Goal: Communication & Community: Participate in discussion

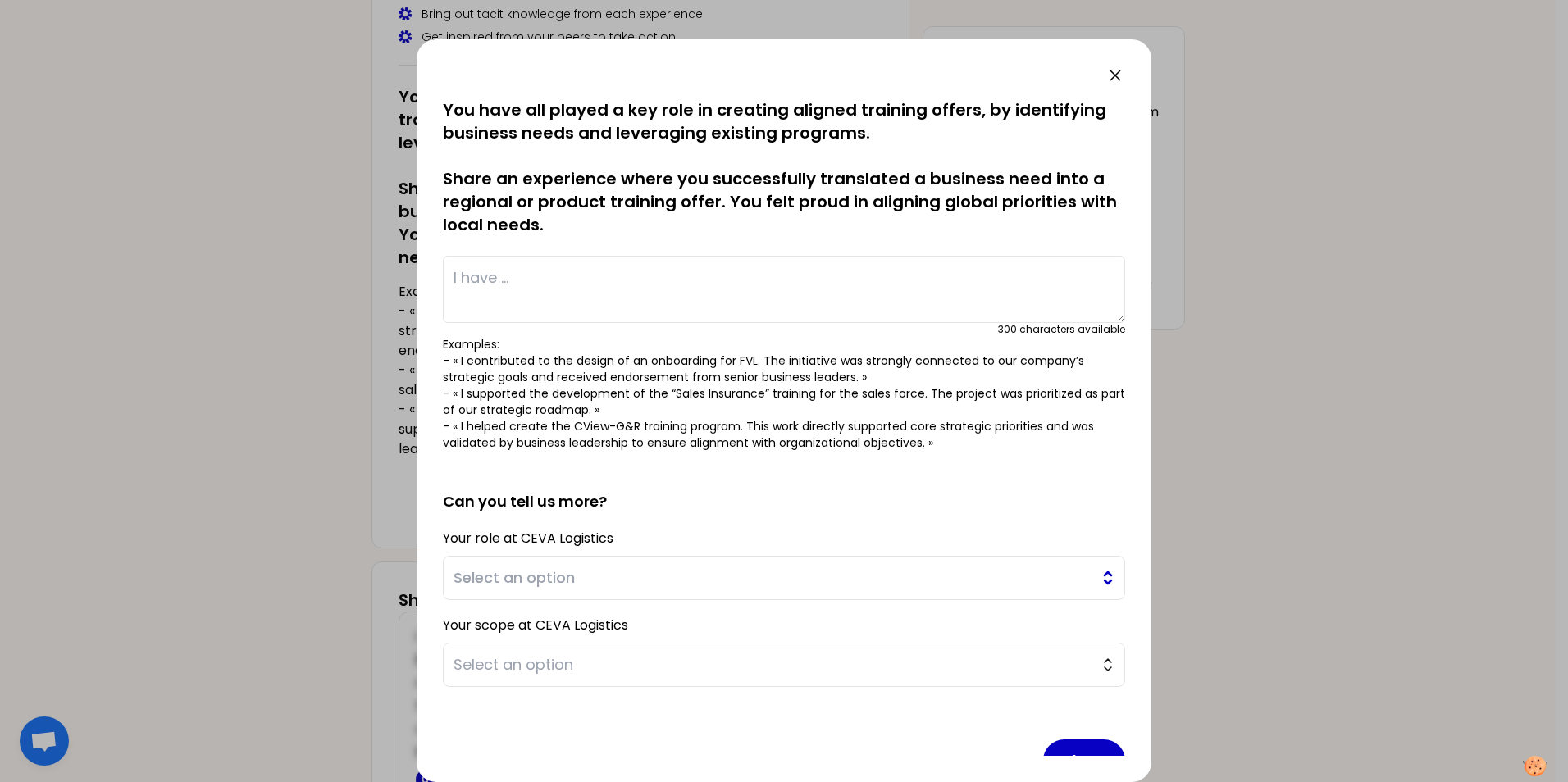
click at [1042, 486] on button "Select an option" at bounding box center [783, 578] width 682 height 45
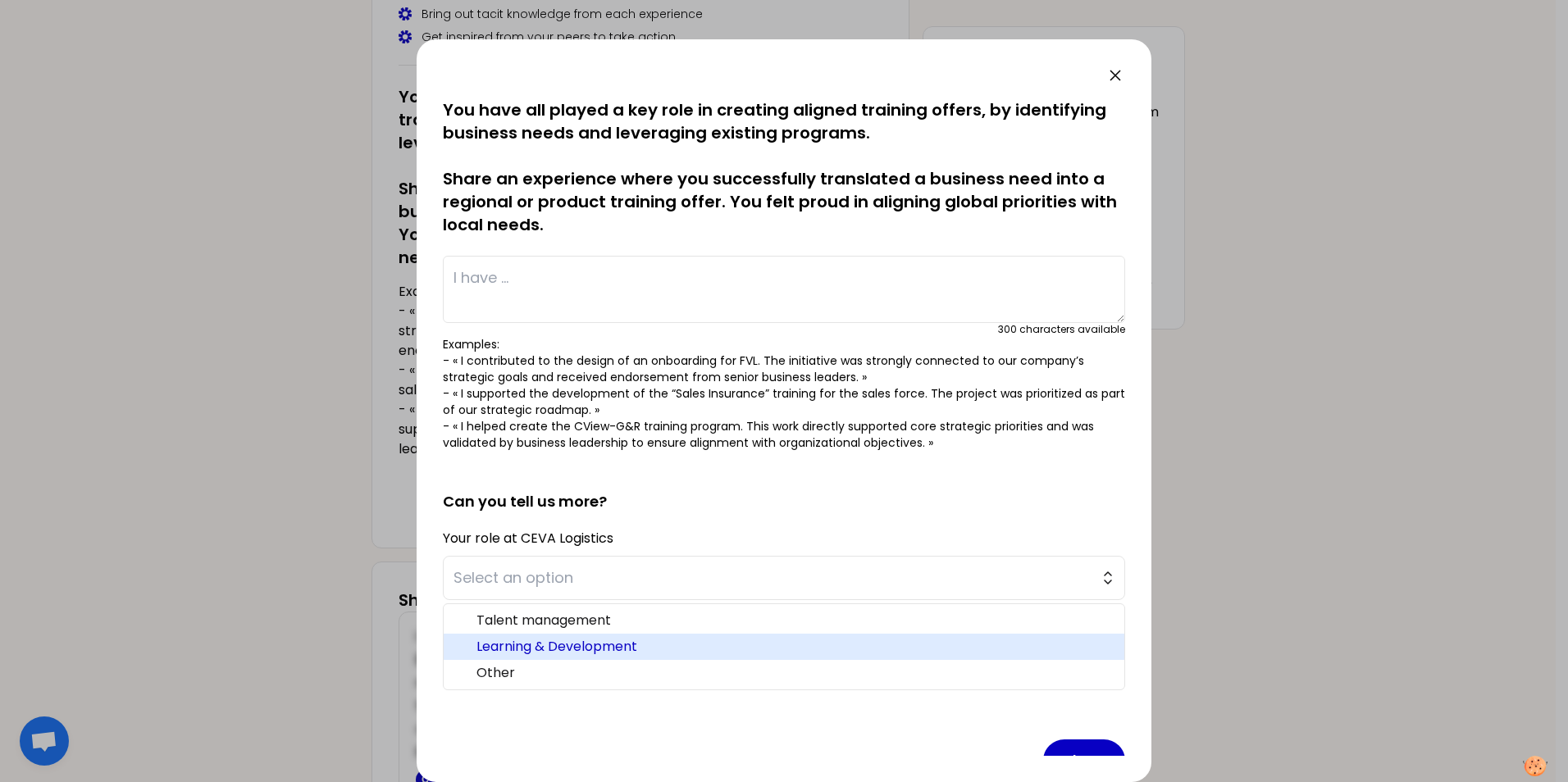
click at [688, 486] on span "Learning & Development" at bounding box center [793, 647] width 634 height 20
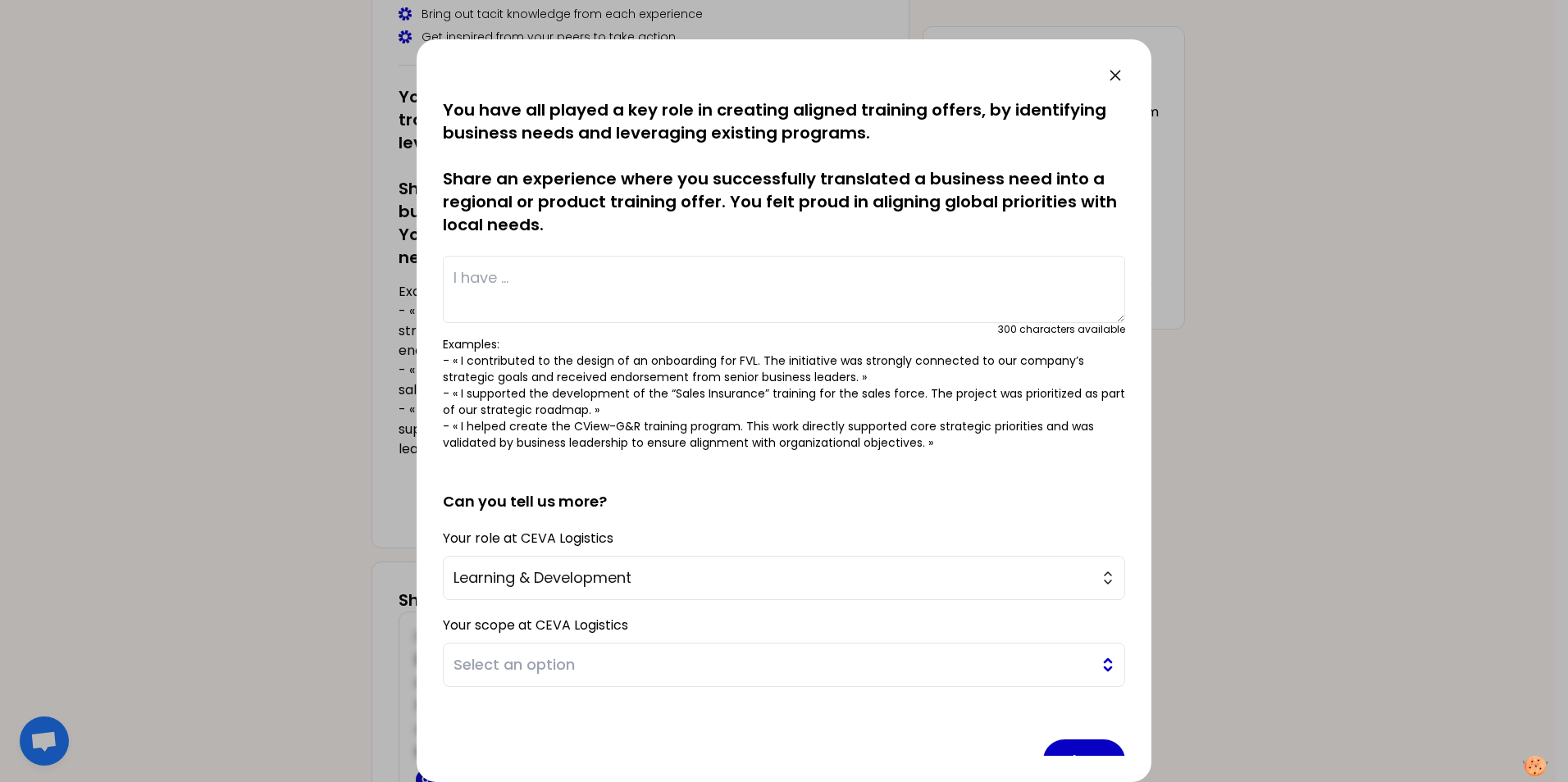
click at [1042, 486] on button "Select an option" at bounding box center [783, 664] width 682 height 45
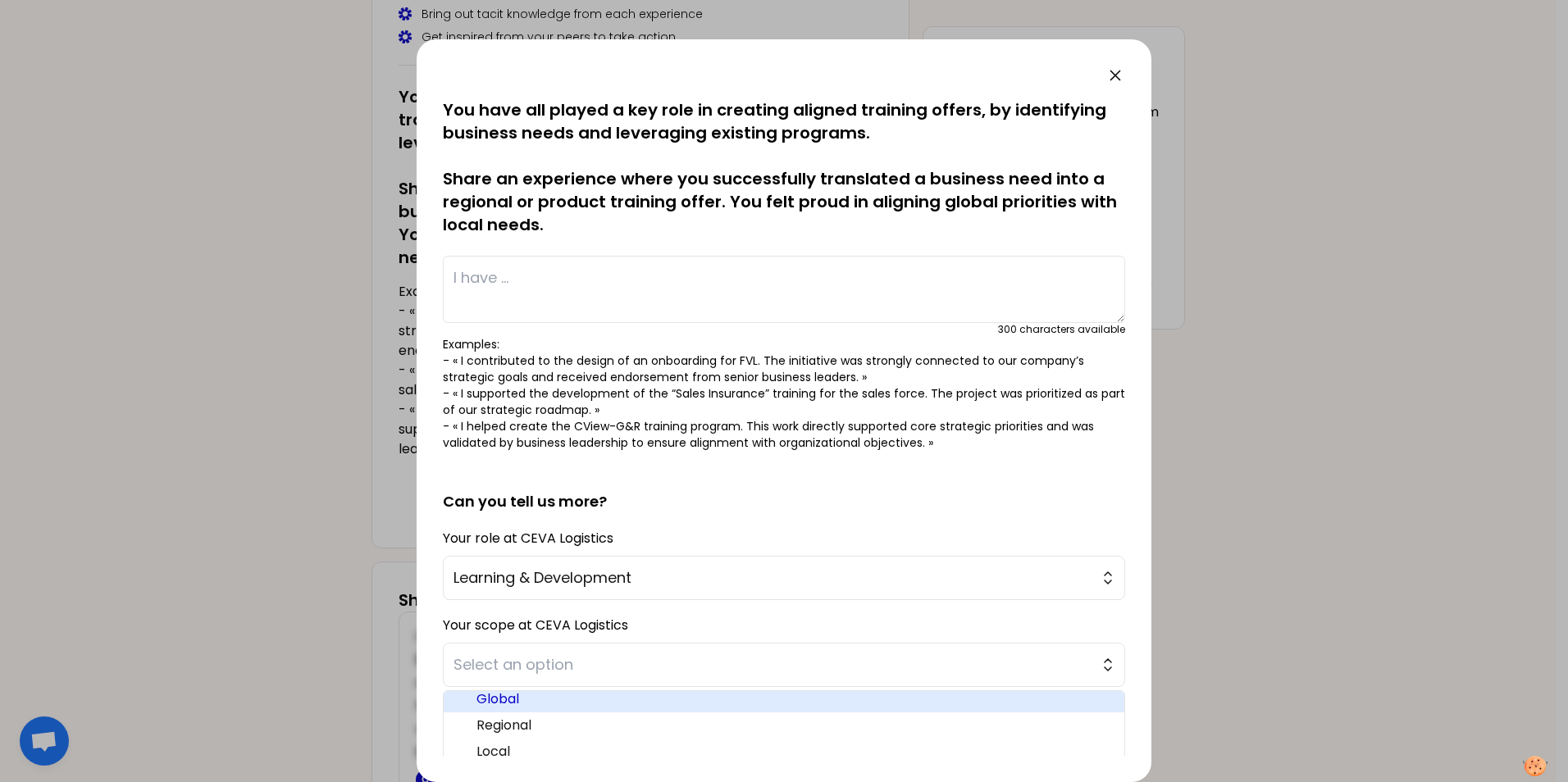
scroll to position [39, 0]
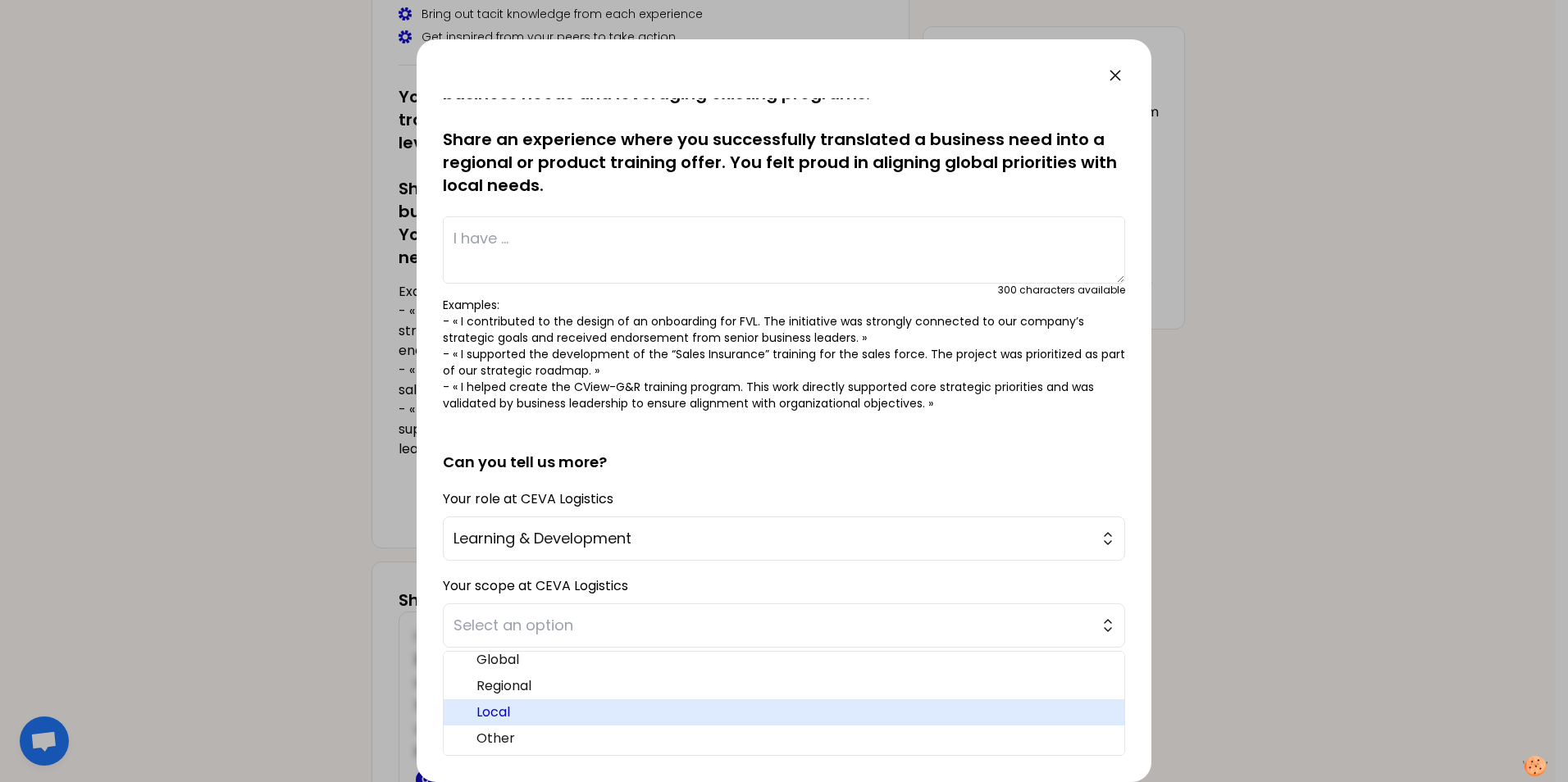
click at [508, 486] on span "Local" at bounding box center [793, 713] width 634 height 20
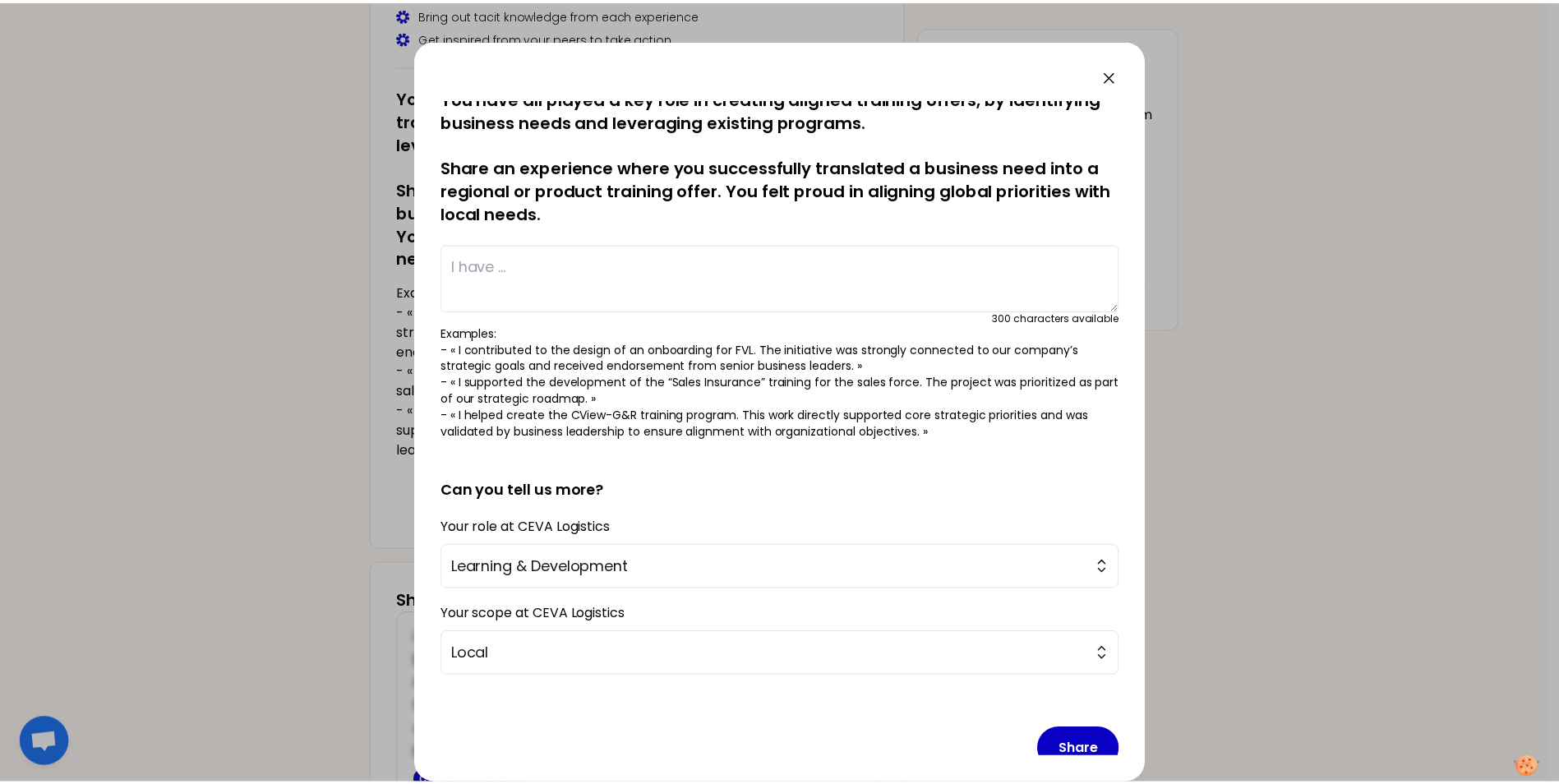
scroll to position [0, 0]
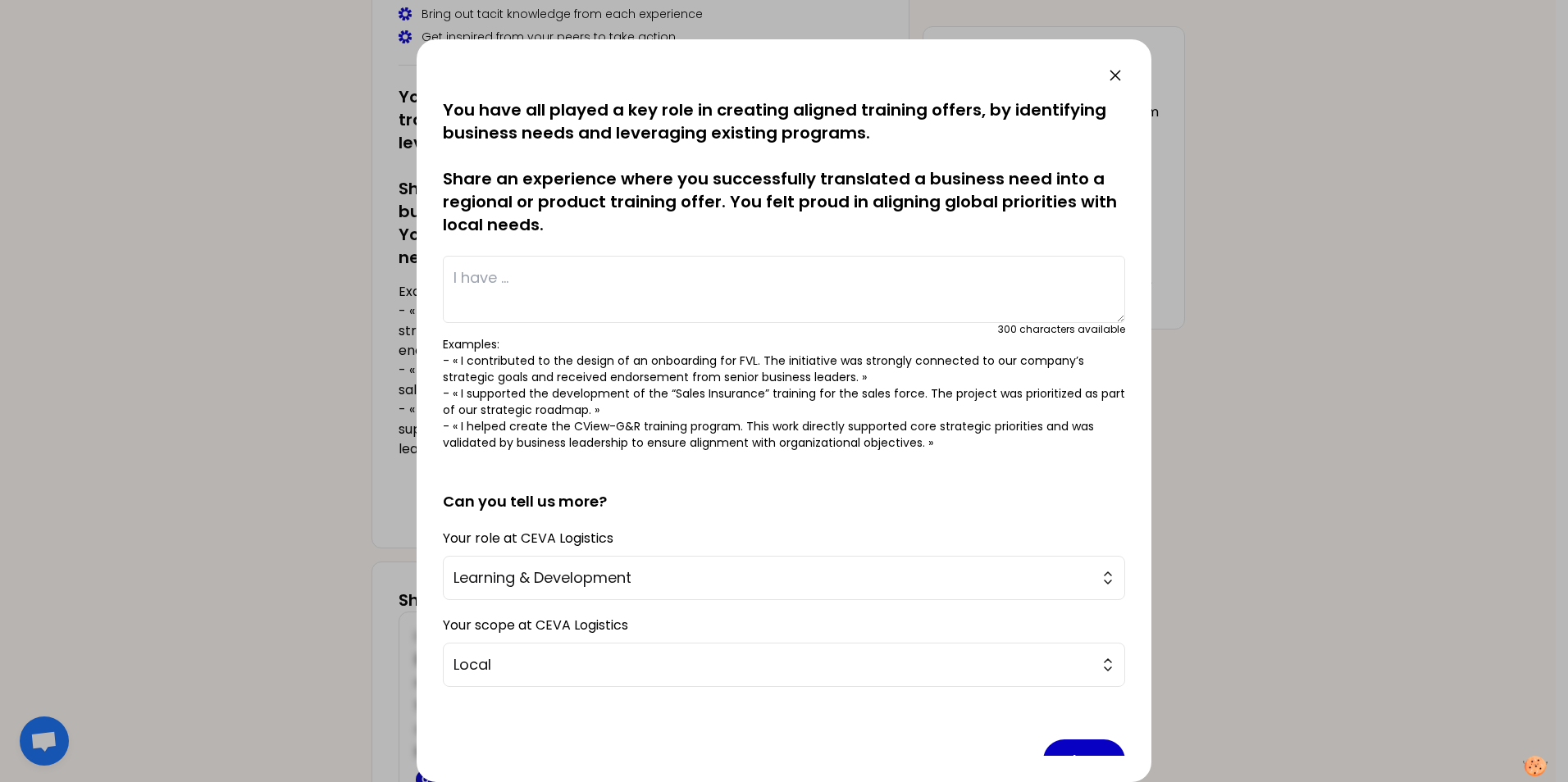
click at [594, 271] on textarea at bounding box center [783, 289] width 682 height 68
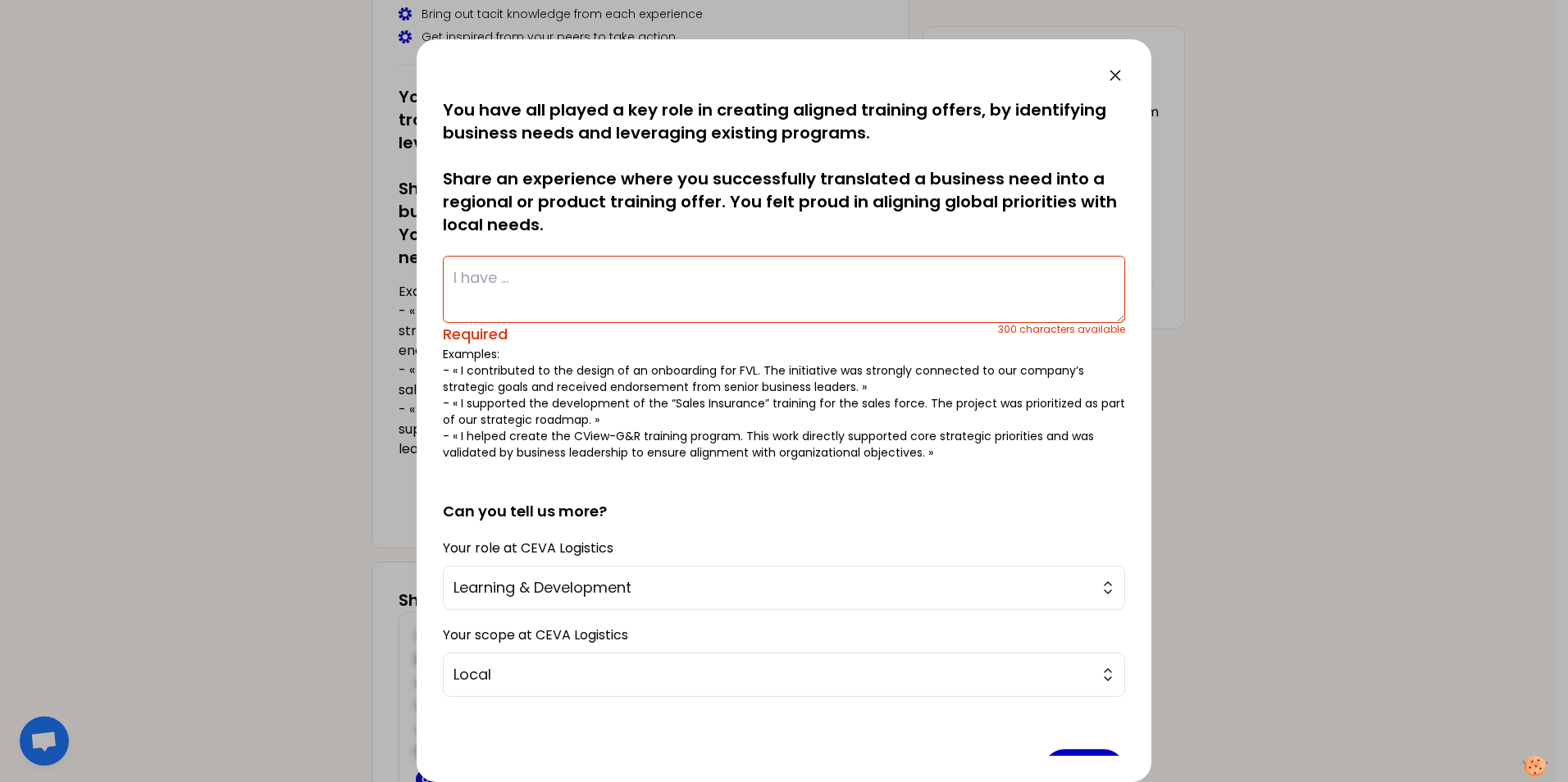
click at [1042, 211] on div at bounding box center [784, 391] width 1568 height 782
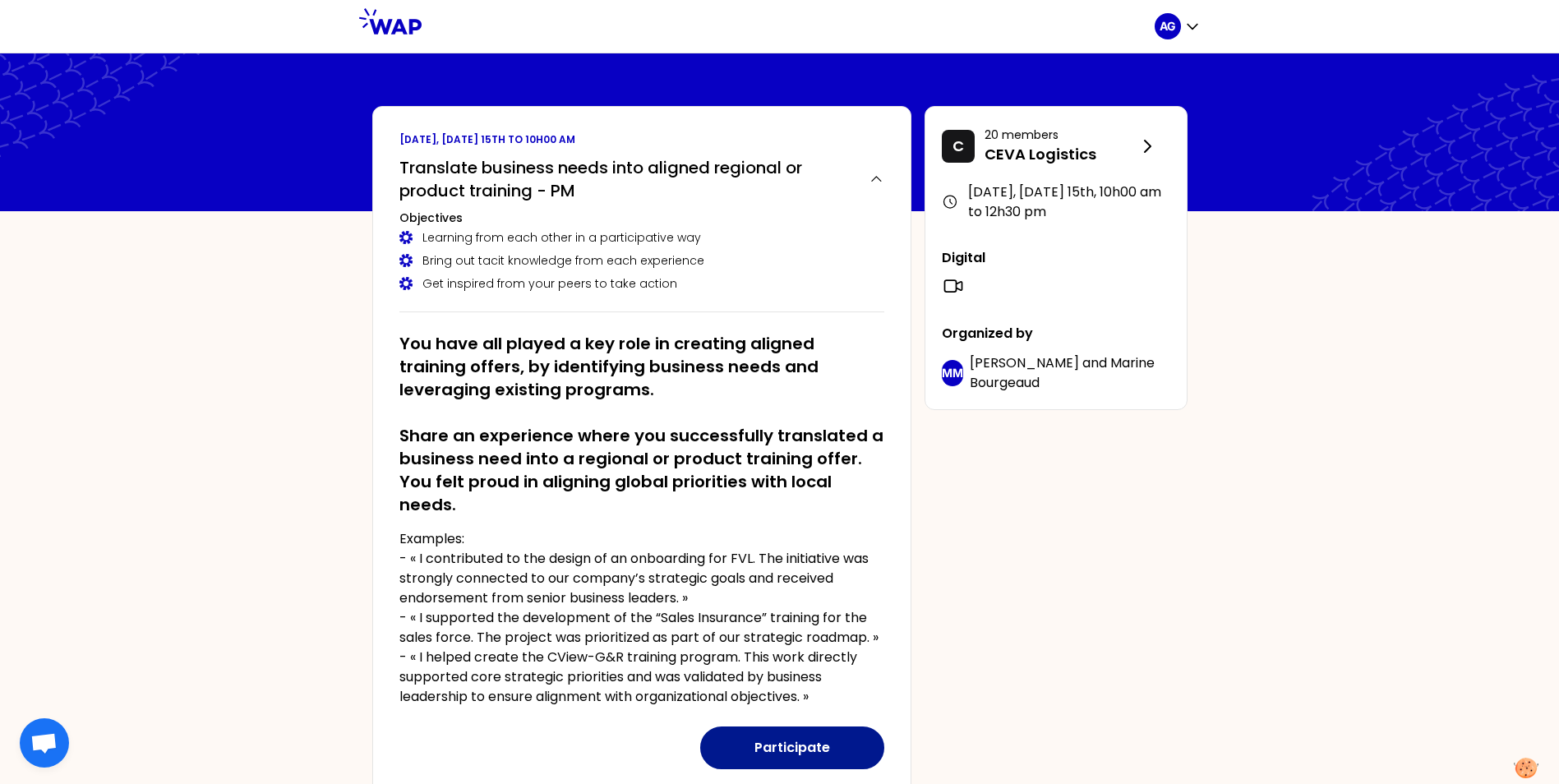
click at [769, 488] on button "Participate" at bounding box center [791, 747] width 184 height 43
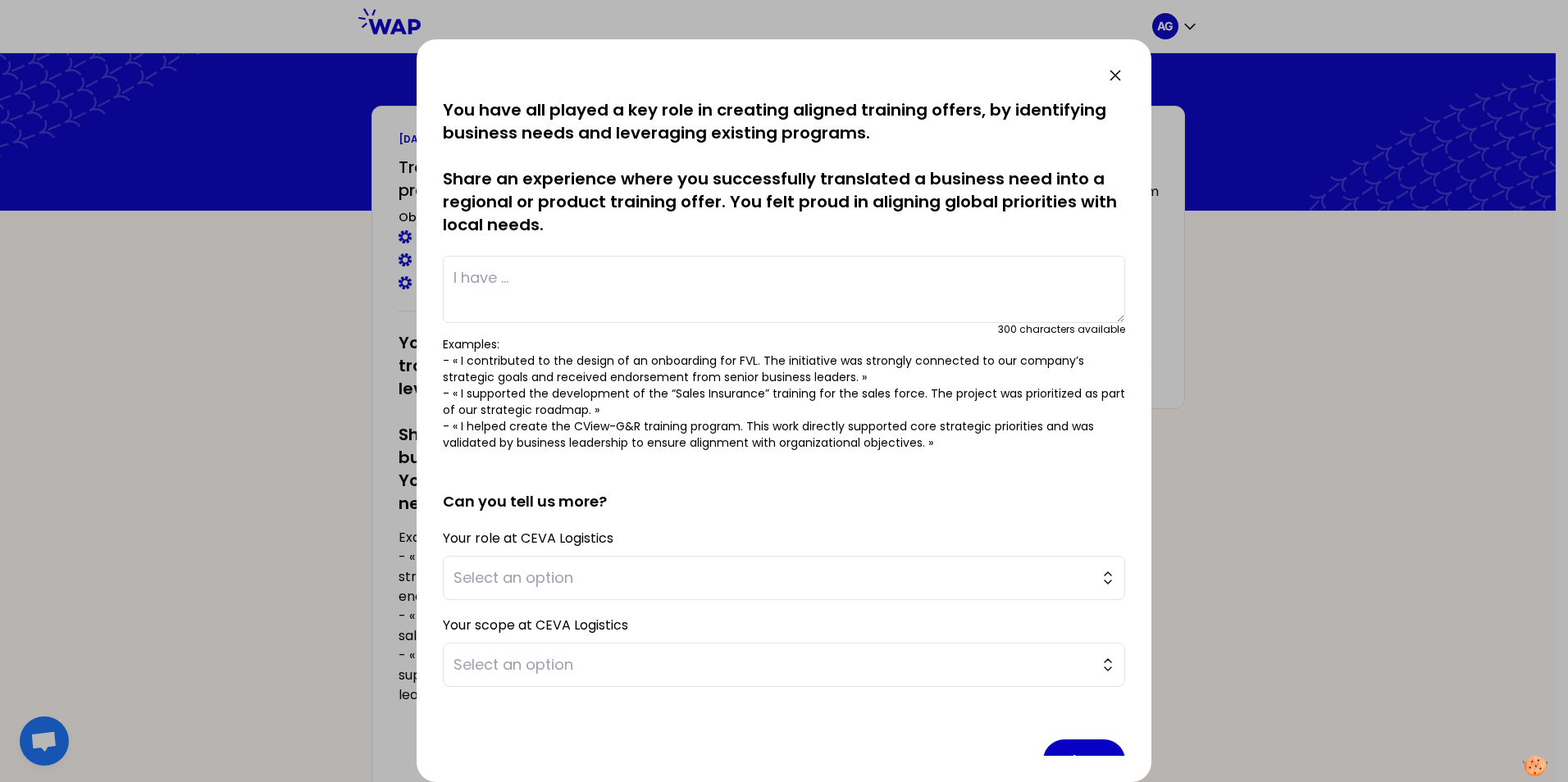
click at [555, 279] on textarea at bounding box center [783, 289] width 682 height 68
paste textarea "Together with my team, we successfully improved the Young Talent's Learning Pat…"
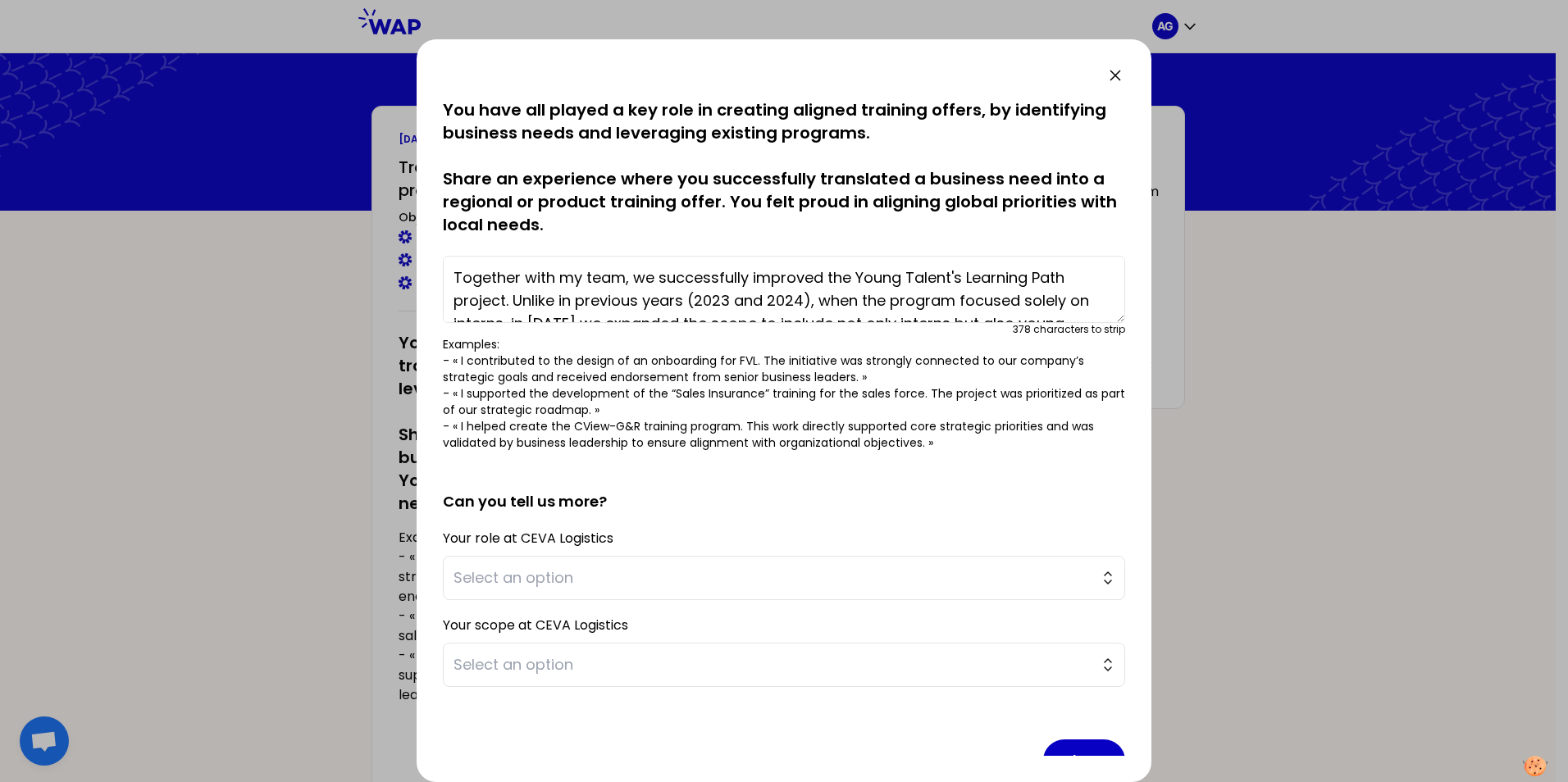
type textarea "Together with my team, we successfully improved the Young Talent's Learning Pat…"
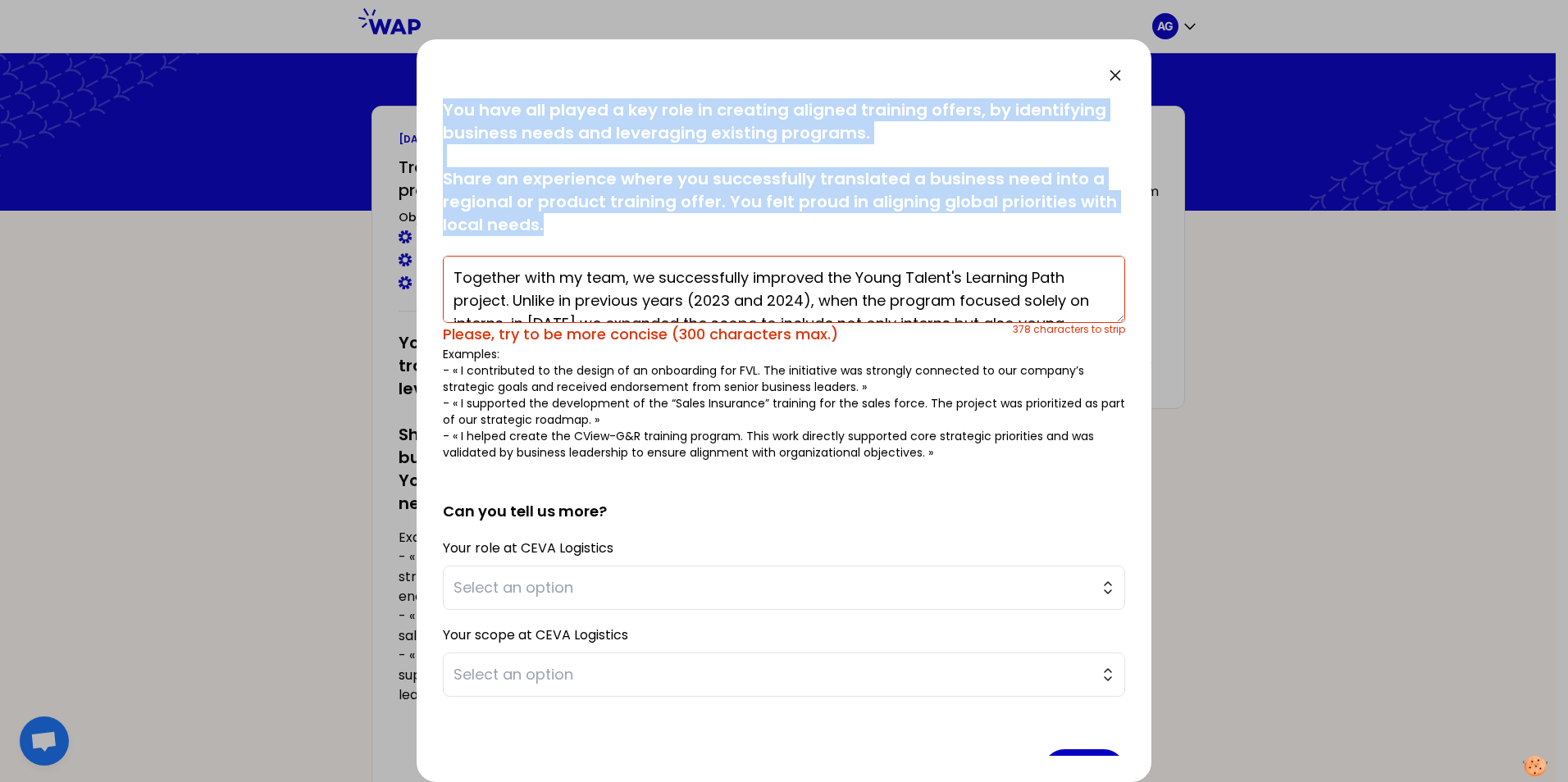
drag, startPoint x: 570, startPoint y: 231, endPoint x: 443, endPoint y: 109, distance: 176.1
click at [443, 109] on p "You have all played a key role in creating aligned training offers, by identify…" at bounding box center [783, 167] width 682 height 138
copy p "You have all played a key role in creating aligned training offers, by identify…"
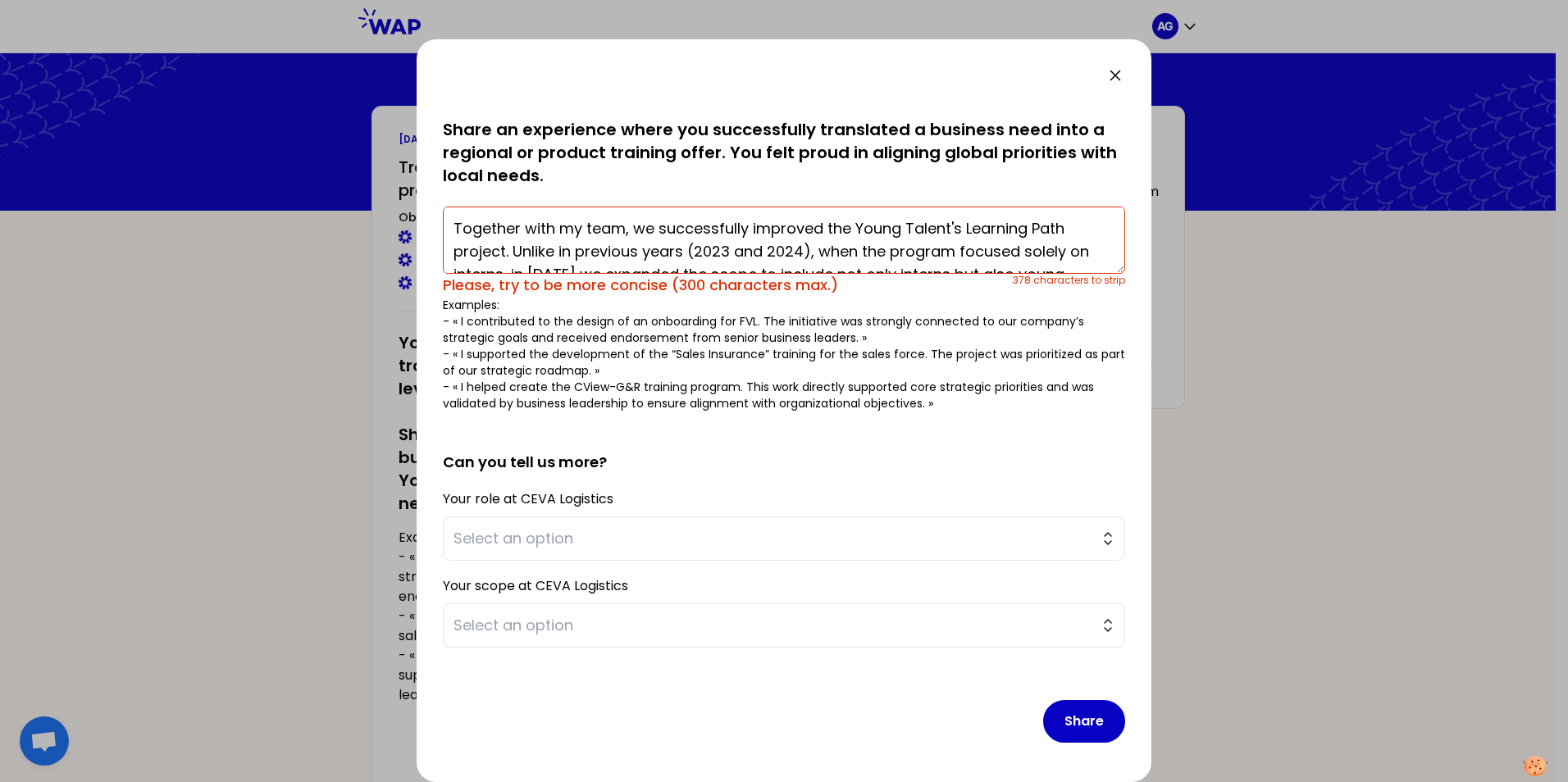
drag, startPoint x: 543, startPoint y: 237, endPoint x: 399, endPoint y: 142, distance: 172.5
click at [399, 142] on div "saved You have all played a key role in creating aligned training offers, by id…" at bounding box center [784, 391] width 1568 height 782
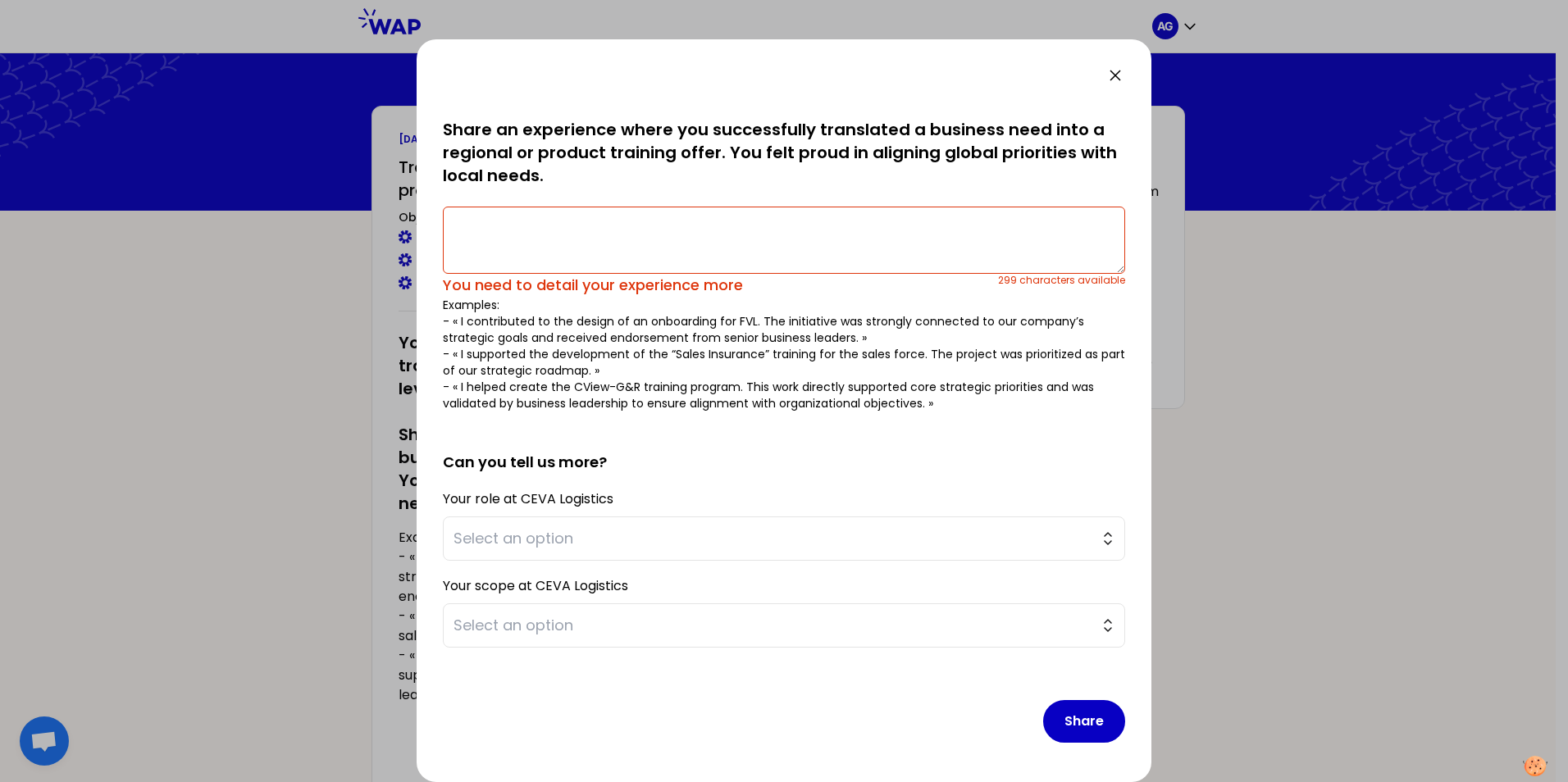
paste textarea "In [DATE], we expanded the Young Talent's Learning Path to include interns, app…"
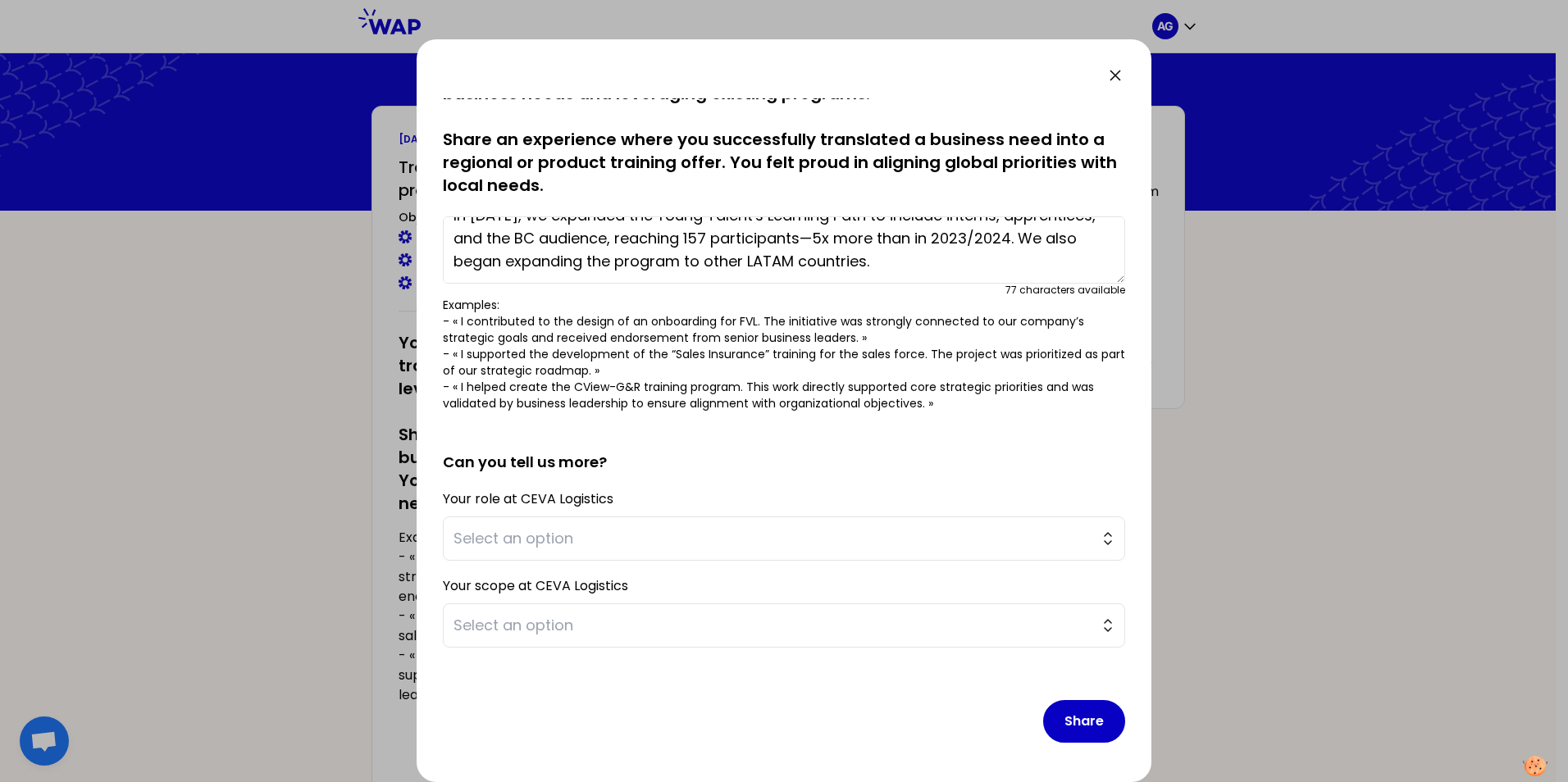
scroll to position [46, 0]
type textarea "In [DATE], we expanded the Young Talent's Learning Path to include interns, app…"
click at [1042, 486] on button "Select an option" at bounding box center [783, 538] width 682 height 45
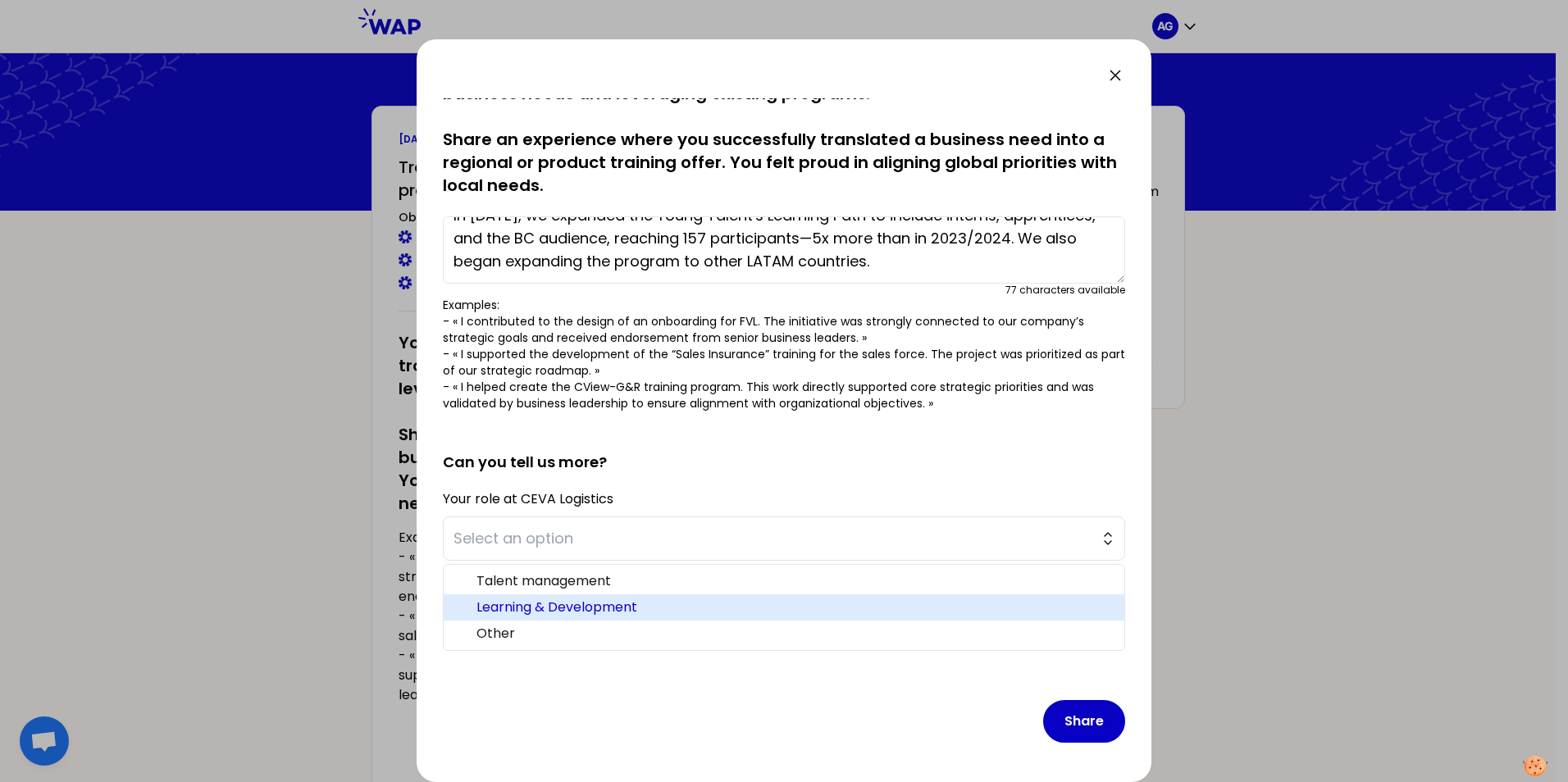
click at [653, 486] on span "Learning & Development" at bounding box center [793, 608] width 634 height 20
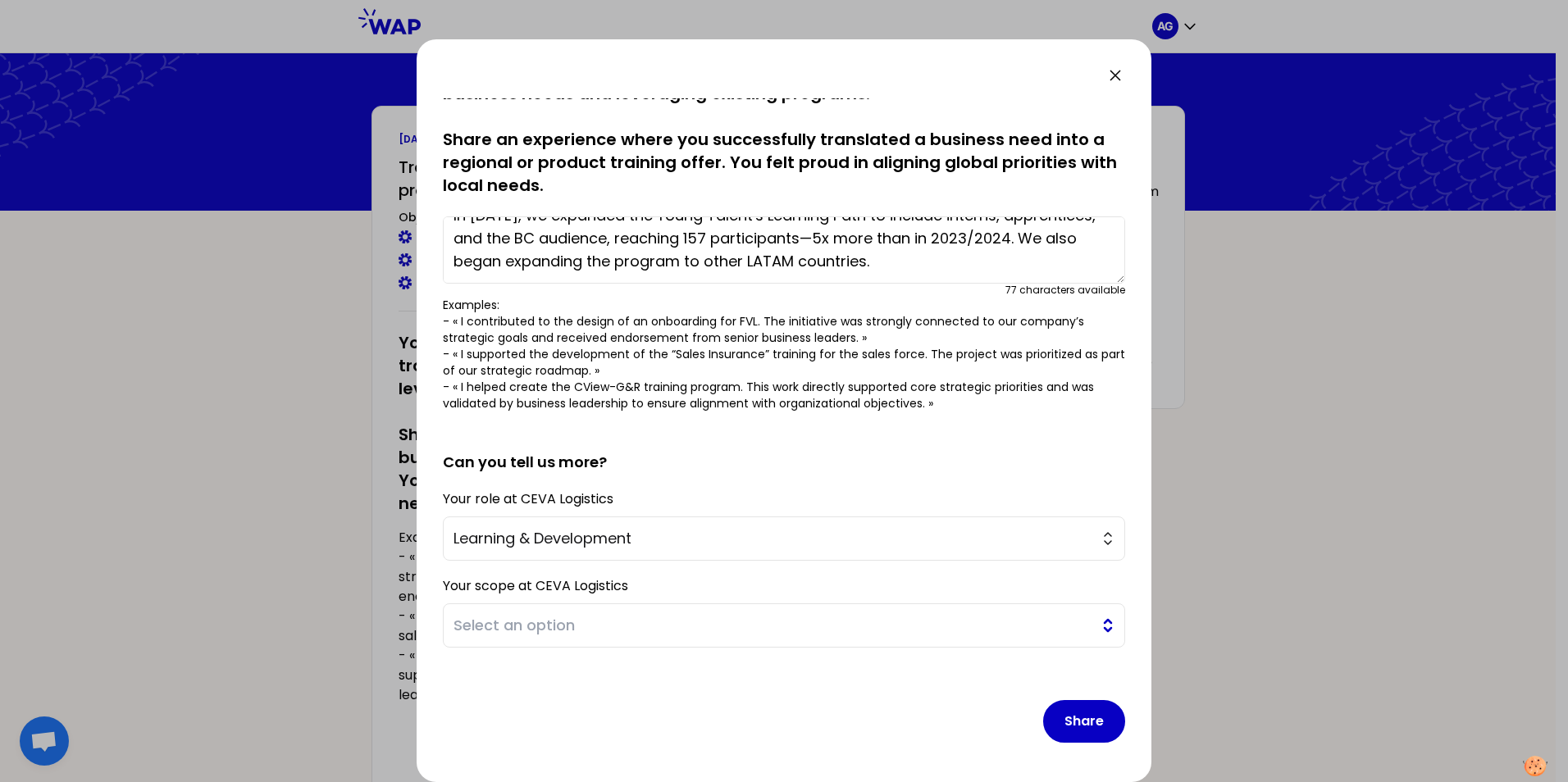
click at [1042, 486] on button "Select an option" at bounding box center [783, 625] width 682 height 45
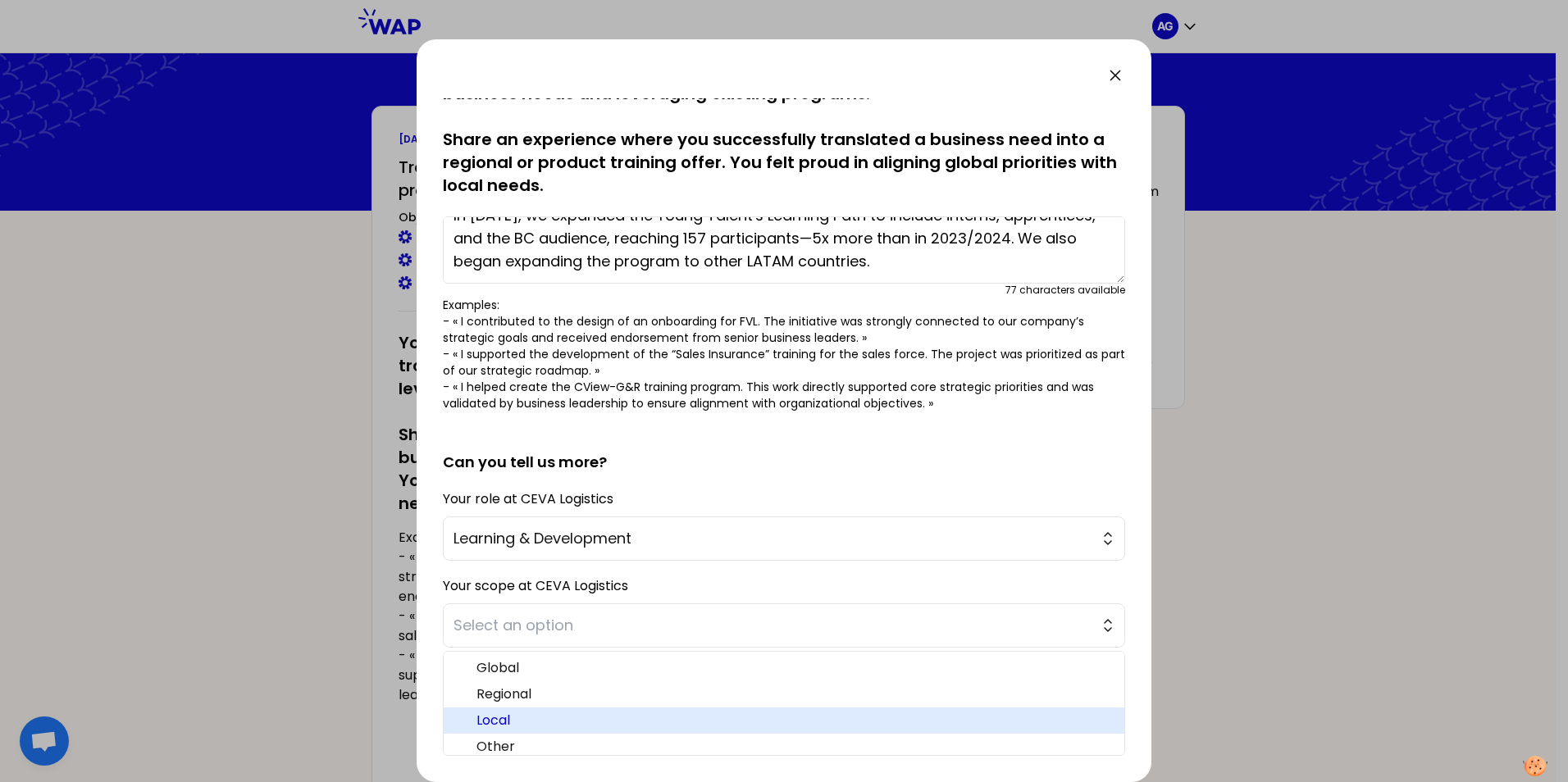
click at [677, 486] on li "Local" at bounding box center [784, 720] width 681 height 26
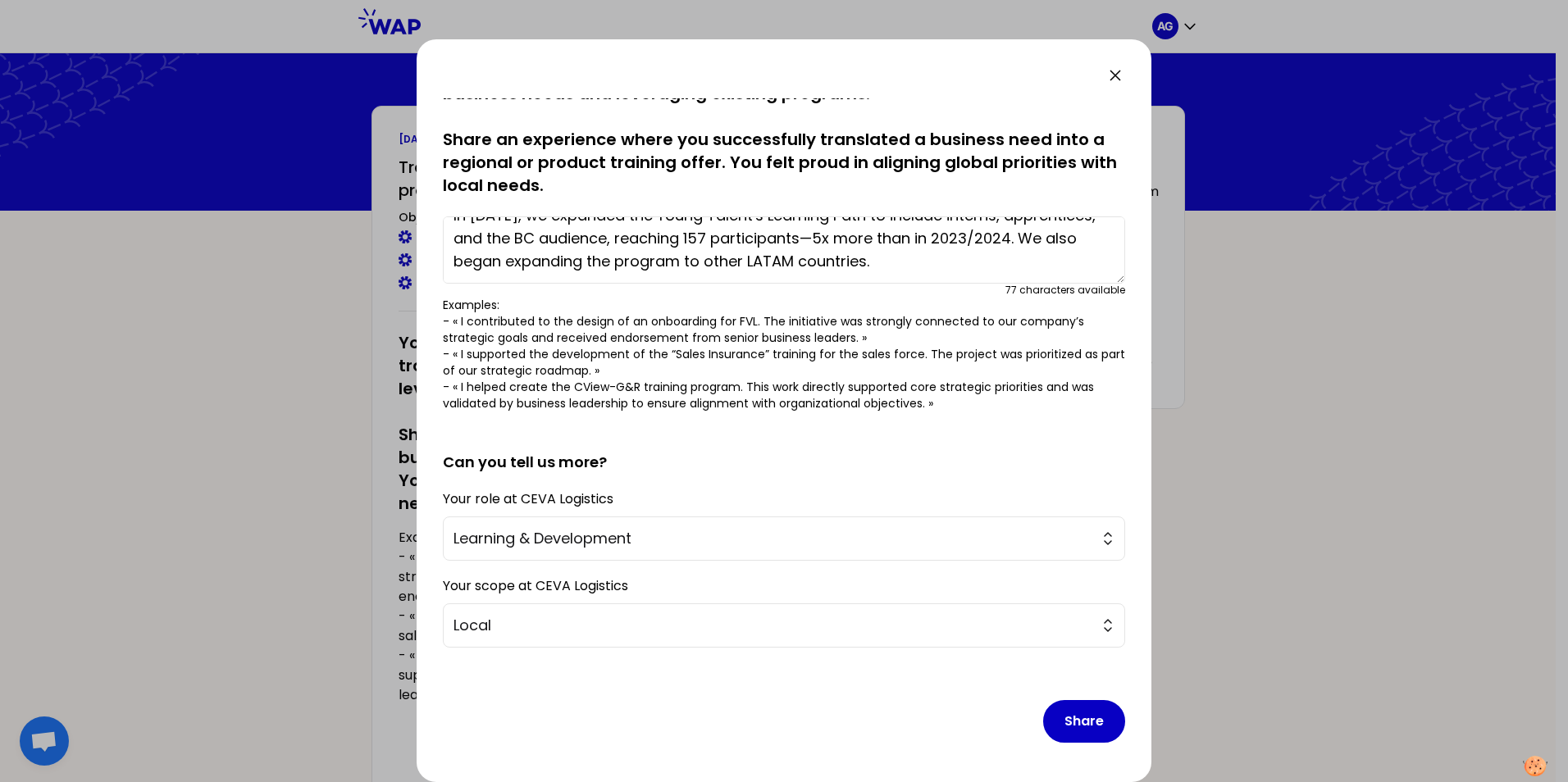
drag, startPoint x: 1072, startPoint y: 718, endPoint x: 1031, endPoint y: 661, distance: 70.2
click at [1042, 486] on button "Share" at bounding box center [1084, 721] width 82 height 43
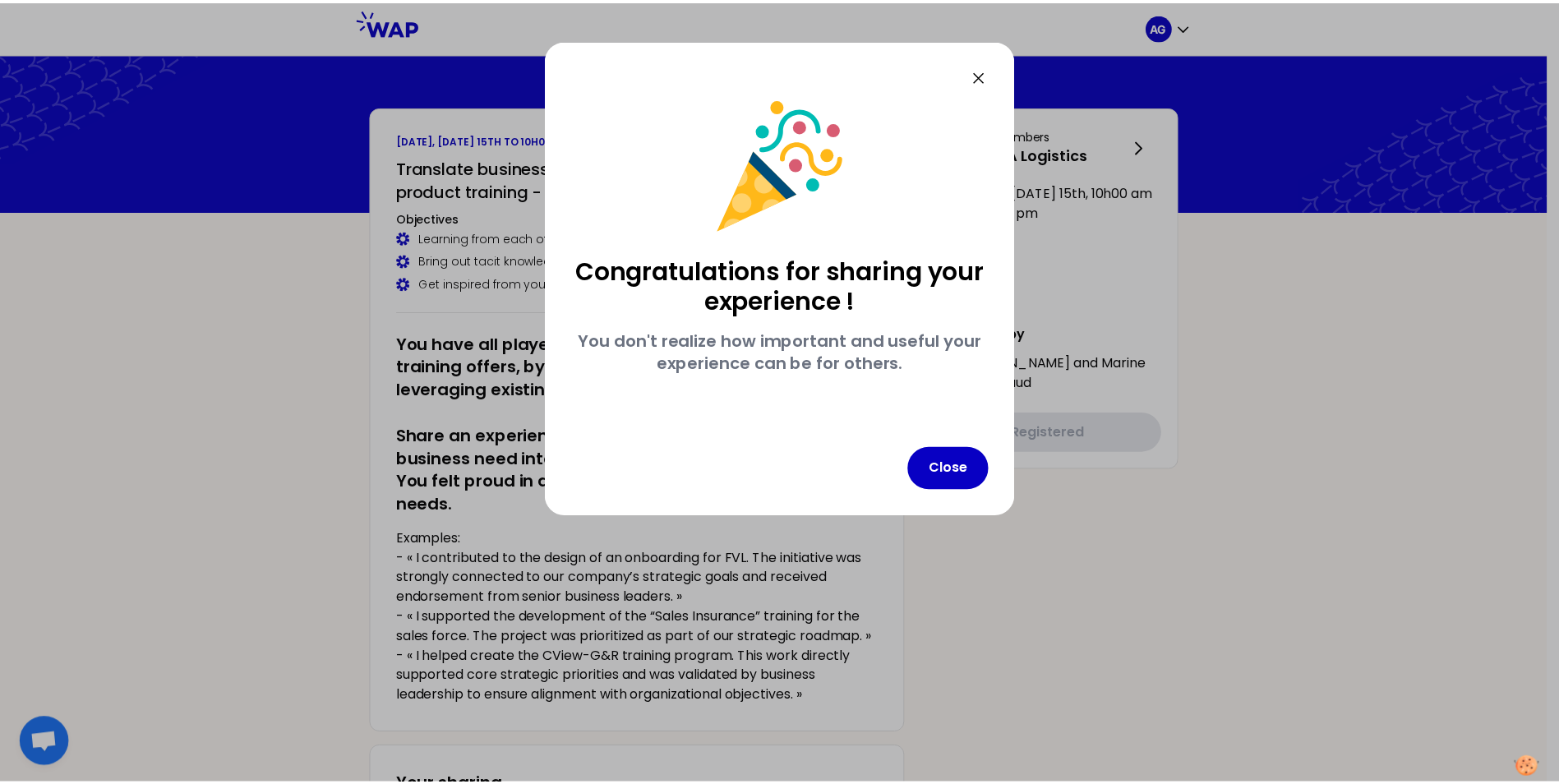
scroll to position [0, 0]
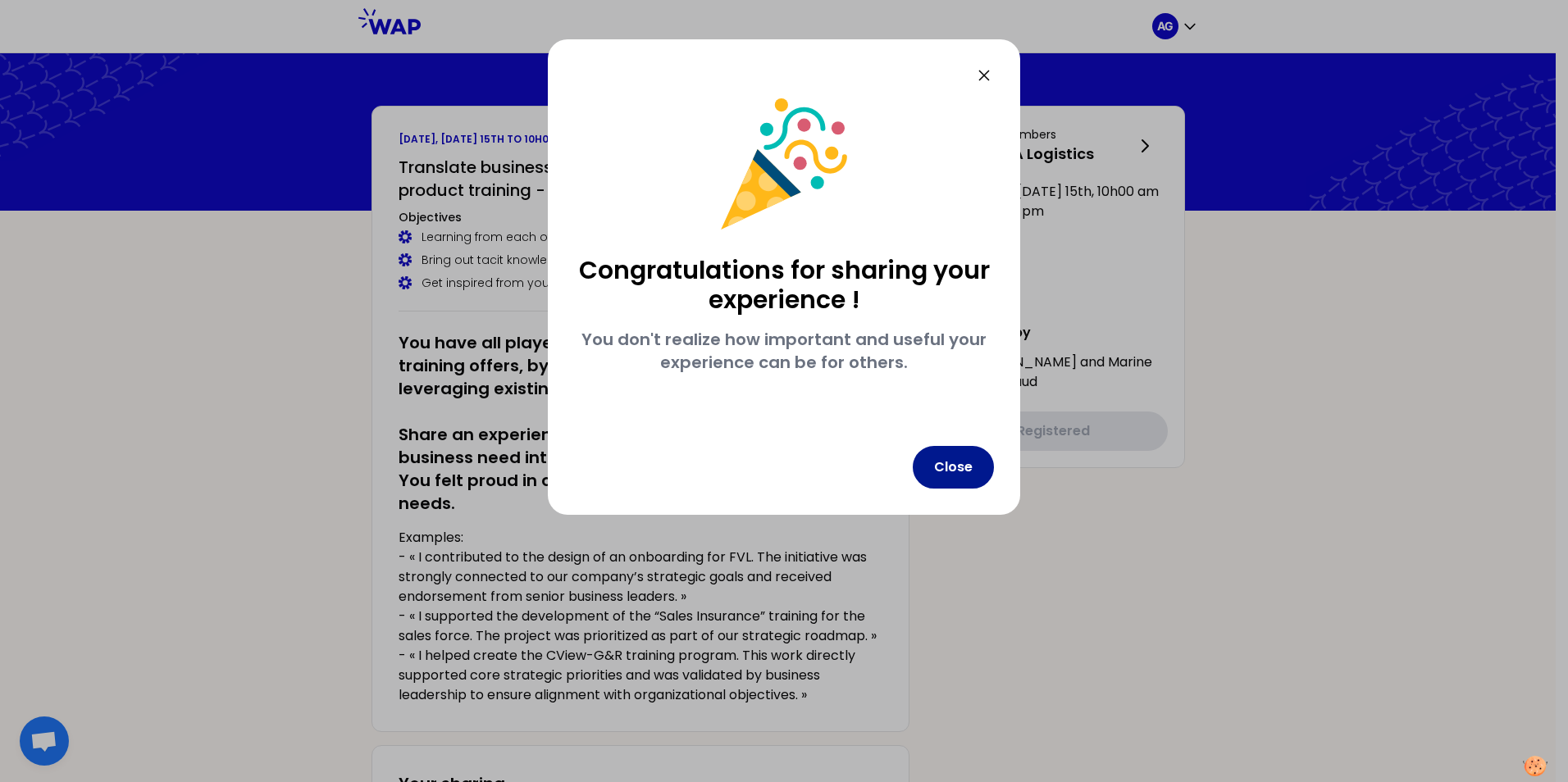
click at [932, 469] on button "Close" at bounding box center [953, 467] width 81 height 43
